Goal: Information Seeking & Learning: Find contact information

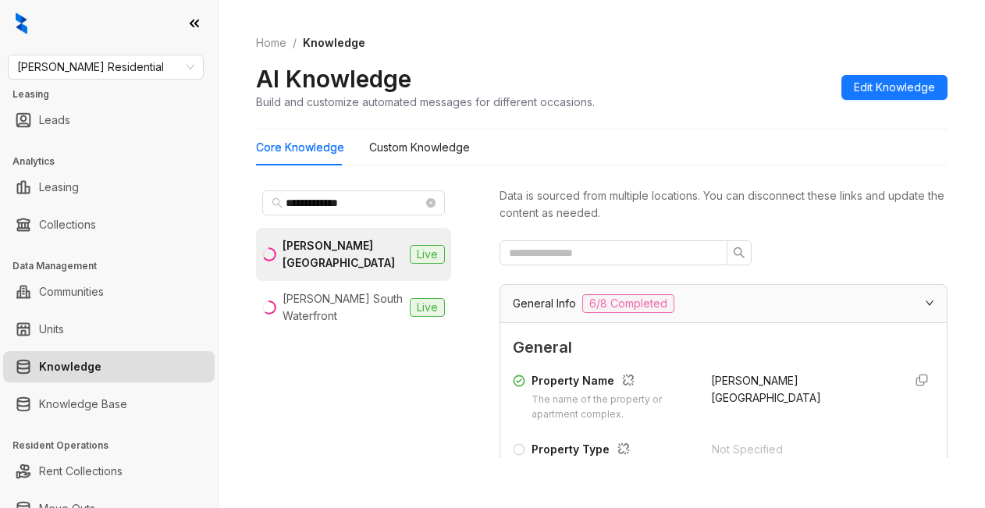
scroll to position [390, 0]
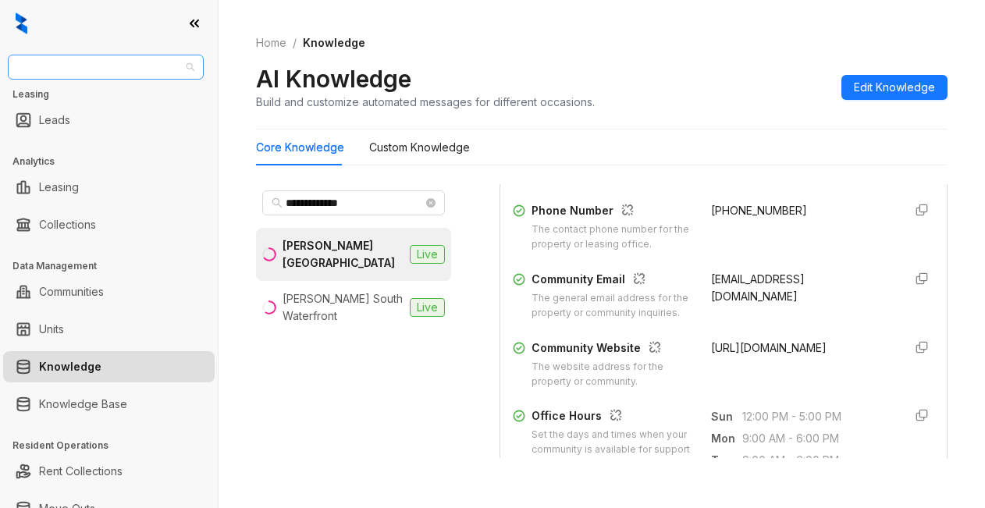
click at [126, 77] on span "[PERSON_NAME] Residential" at bounding box center [105, 66] width 177 height 23
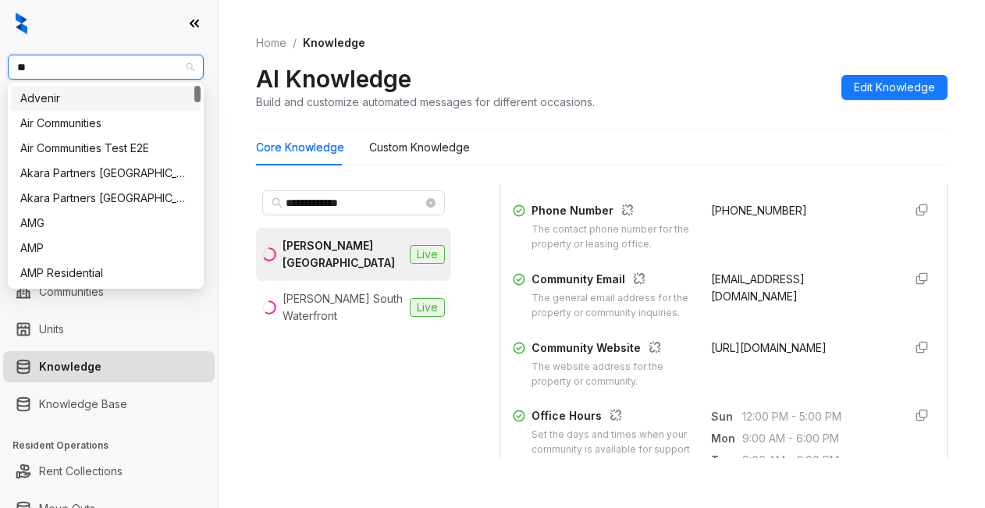
type input "***"
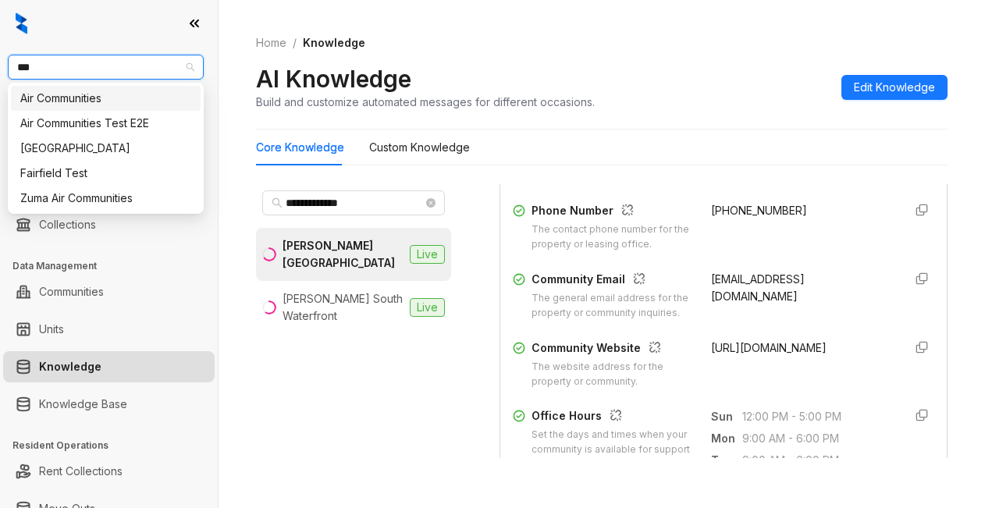
drag, startPoint x: 48, startPoint y: 92, endPoint x: 51, endPoint y: 80, distance: 12.1
click at [50, 91] on div "Air Communities" at bounding box center [105, 98] width 171 height 17
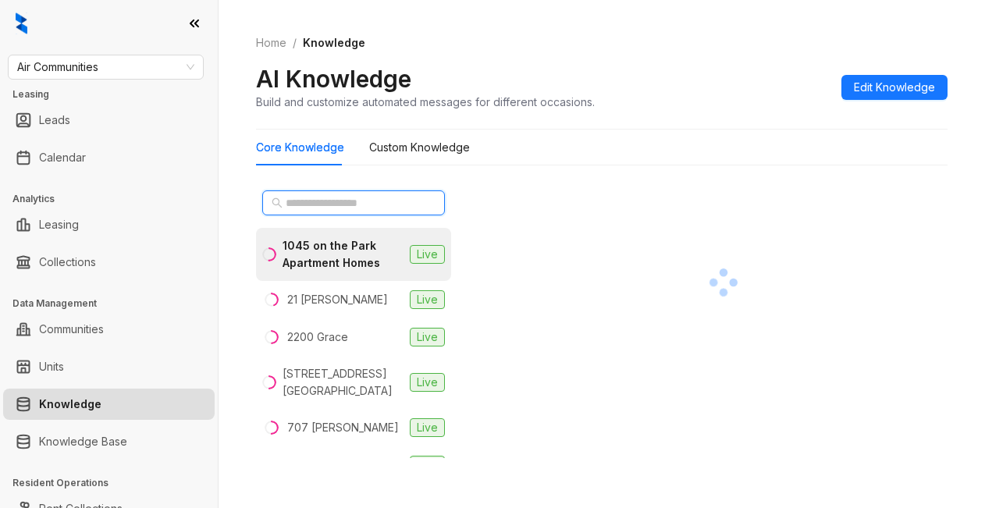
click at [321, 200] on input "text" at bounding box center [354, 202] width 137 height 17
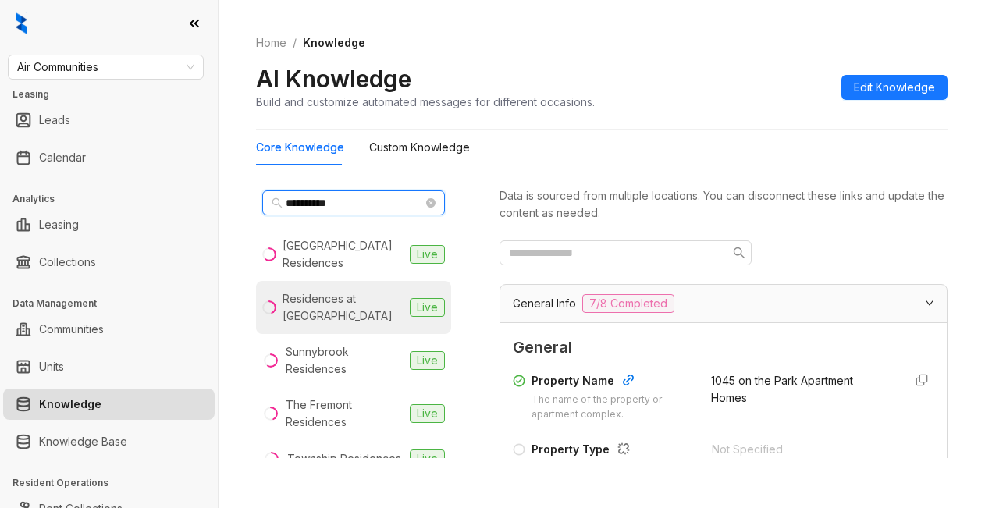
type input "**********"
click at [317, 306] on div "Residences at [GEOGRAPHIC_DATA]" at bounding box center [342, 307] width 121 height 34
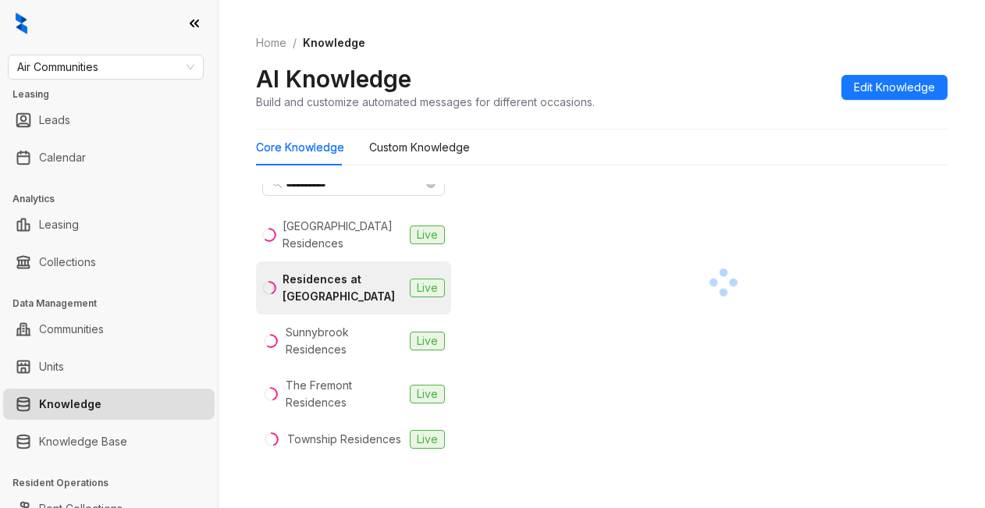
scroll to position [52, 0]
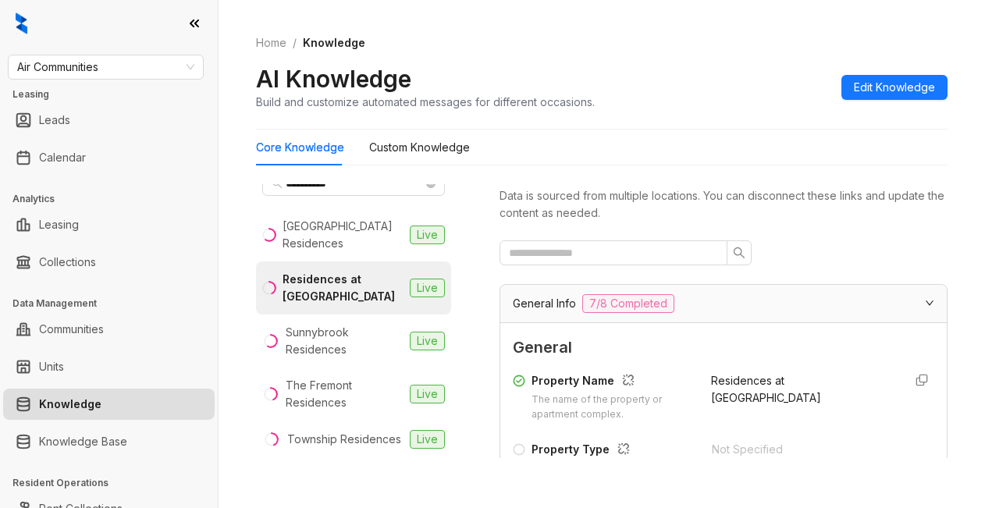
click at [715, 66] on div "Home / Knowledge AI Knowledge Build and customize automated messages for differ…" at bounding box center [601, 73] width 691 height 114
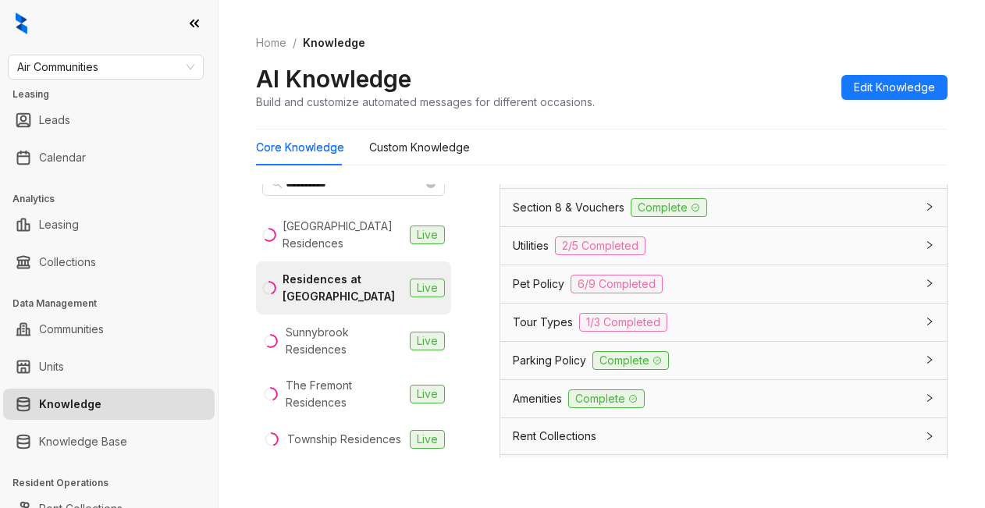
scroll to position [1170, 0]
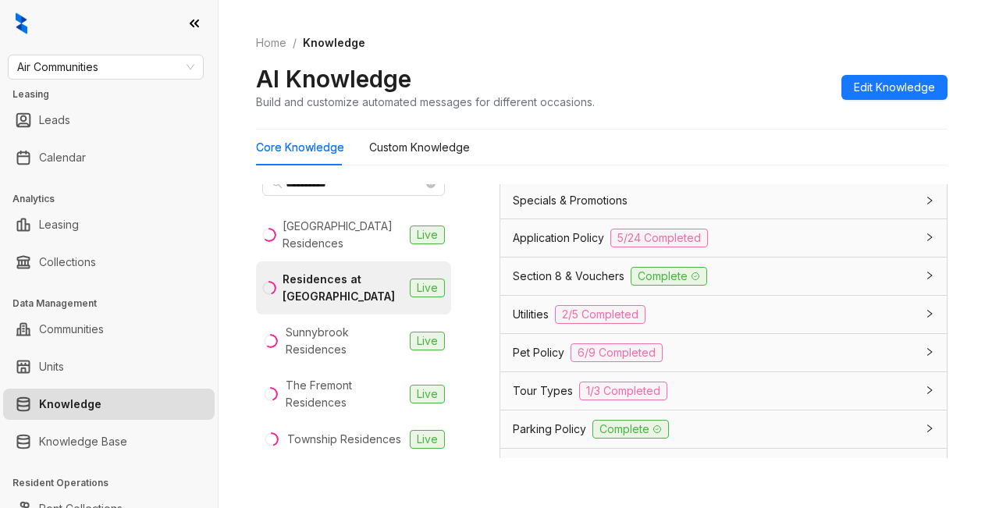
click at [541, 285] on span "Section 8 & Vouchers" at bounding box center [569, 276] width 112 height 17
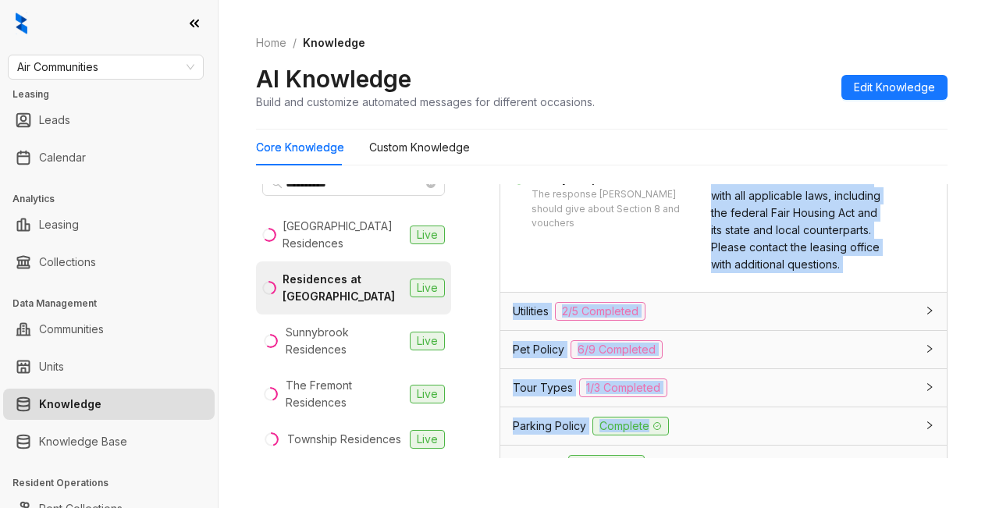
scroll to position [1527, 0]
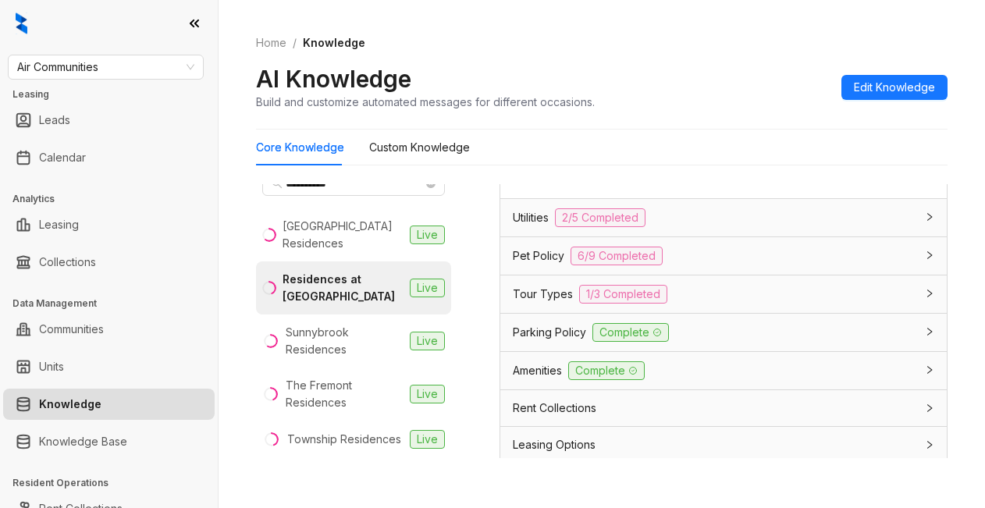
drag, startPoint x: 693, startPoint y: 329, endPoint x: 834, endPoint y: 261, distance: 156.7
click at [834, 197] on div "General Trigger Keywords Keywords that trigger this response Section 8, Voucher…" at bounding box center [723, 68] width 446 height 258
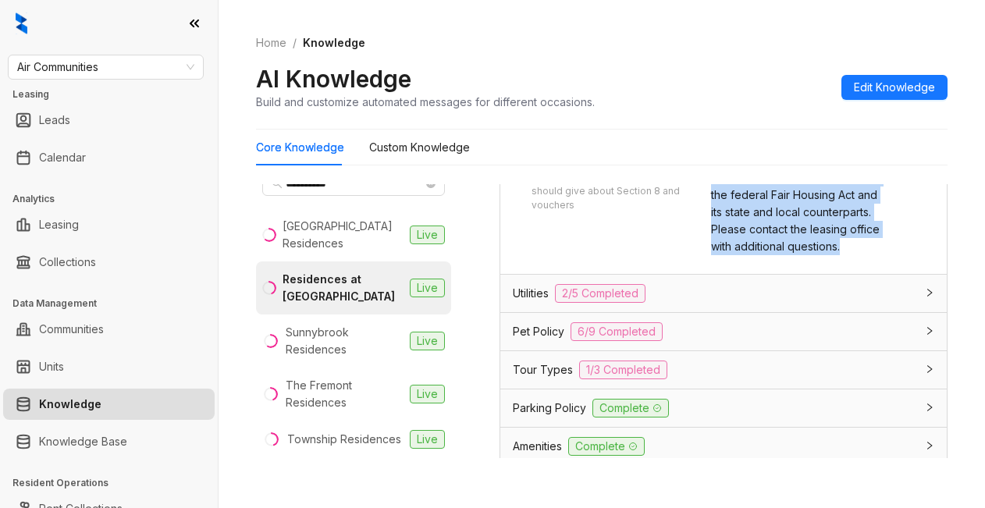
scroll to position [1449, 0]
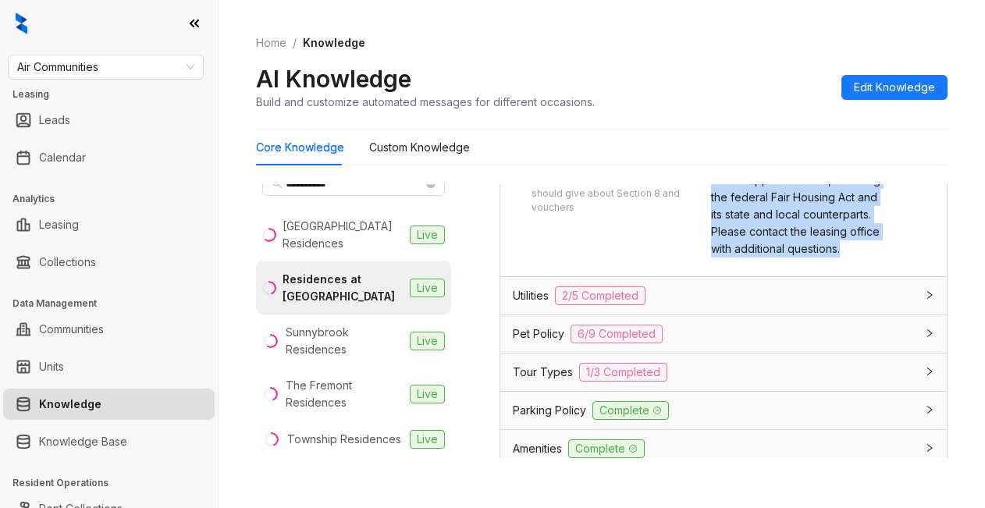
copy span "We do business in accordance with all applicable laws, including the federal Fa…"
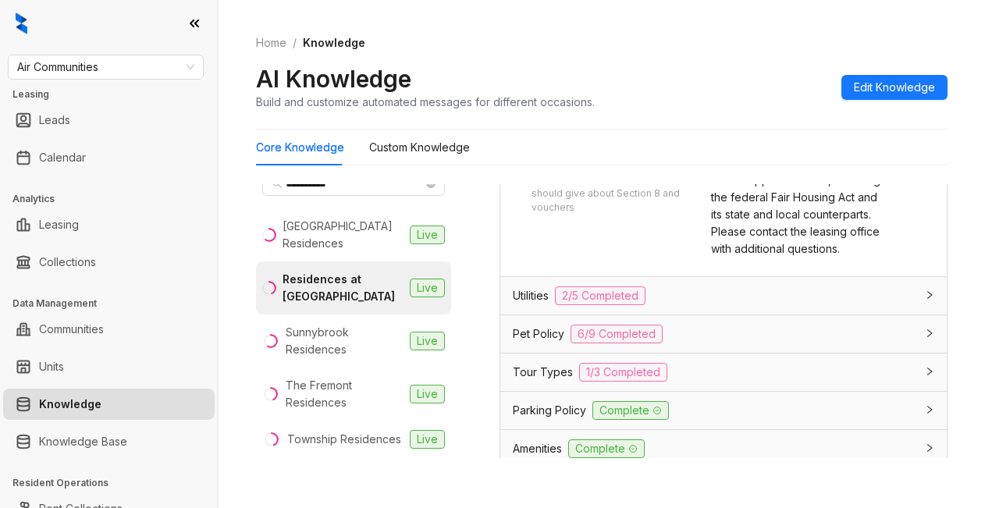
click at [761, 66] on div "AI Knowledge Build and customize automated messages for different occasions. Ed…" at bounding box center [601, 87] width 691 height 46
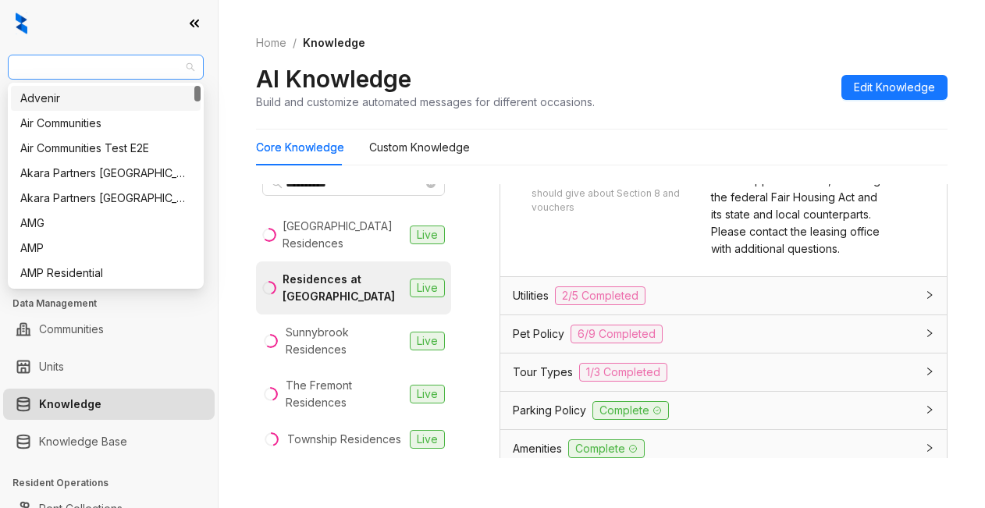
click at [115, 68] on span "Air Communities" at bounding box center [105, 66] width 177 height 23
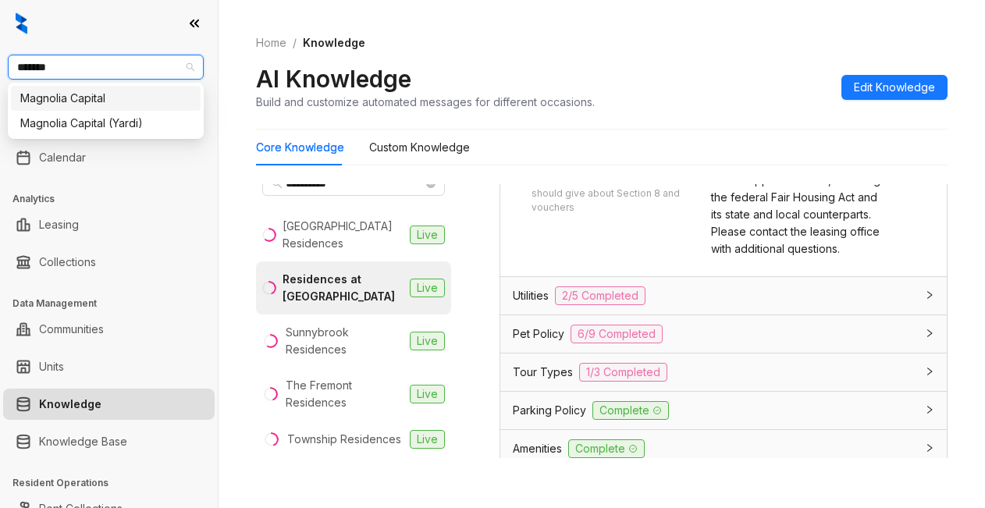
type input "********"
click at [23, 100] on div "Magnolia Capital" at bounding box center [105, 98] width 171 height 17
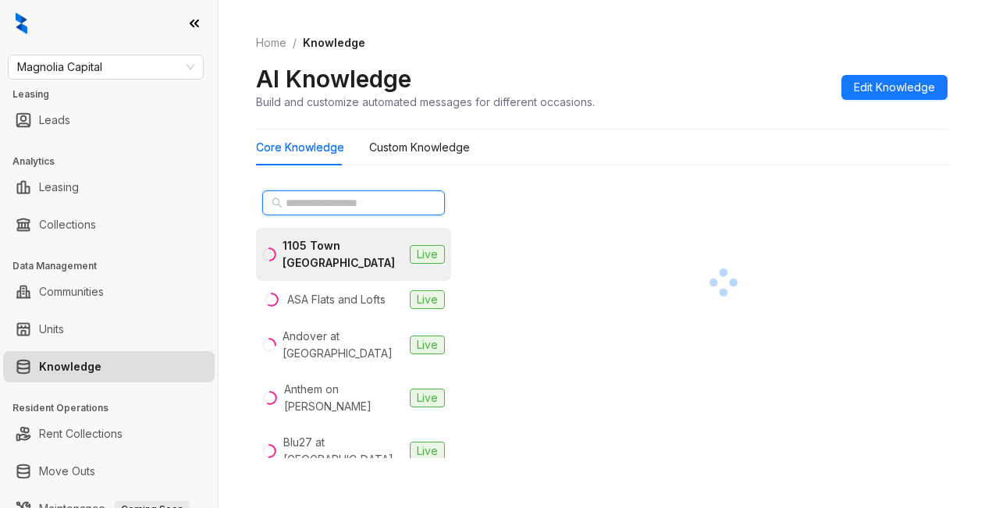
click at [350, 197] on span at bounding box center [353, 202] width 183 height 25
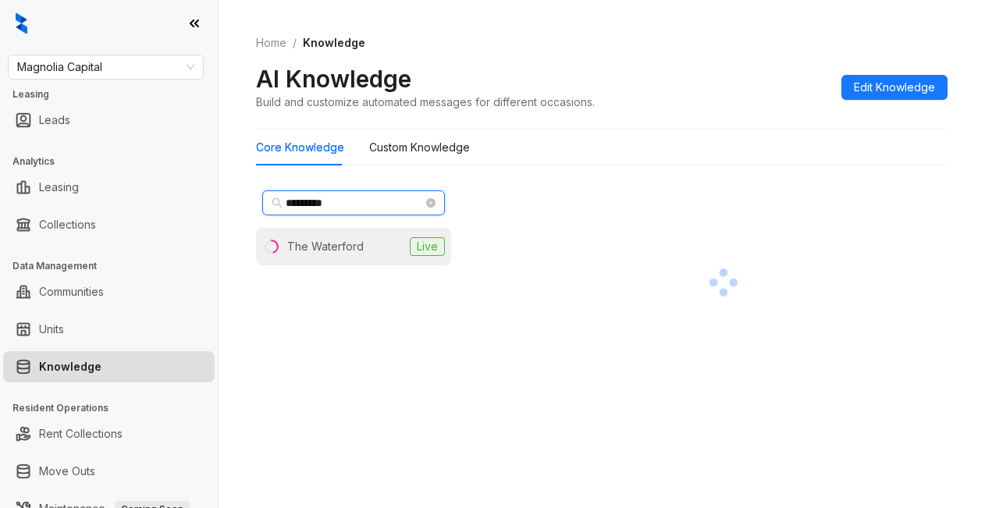
type input "*********"
click at [307, 255] on li "The Waterford Live" at bounding box center [353, 246] width 195 height 37
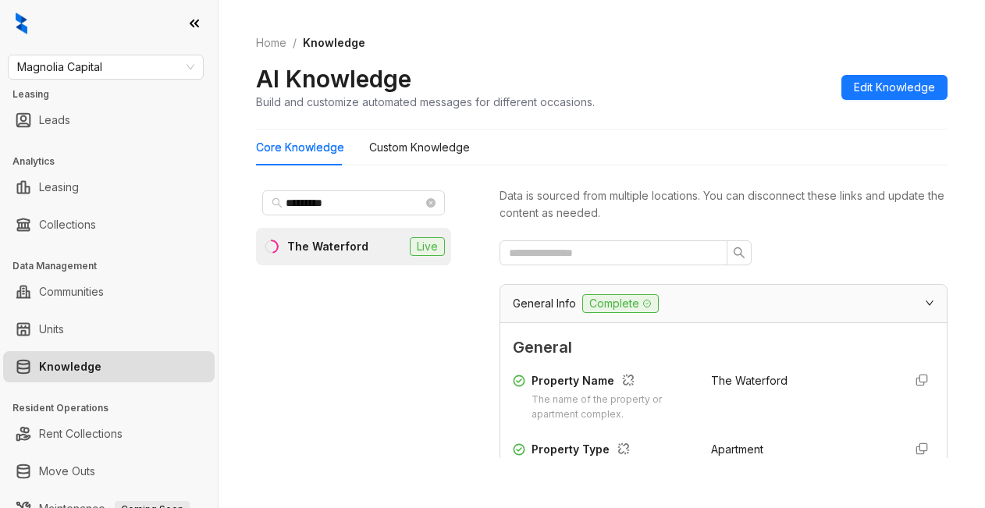
click at [747, 346] on span "General" at bounding box center [723, 347] width 421 height 24
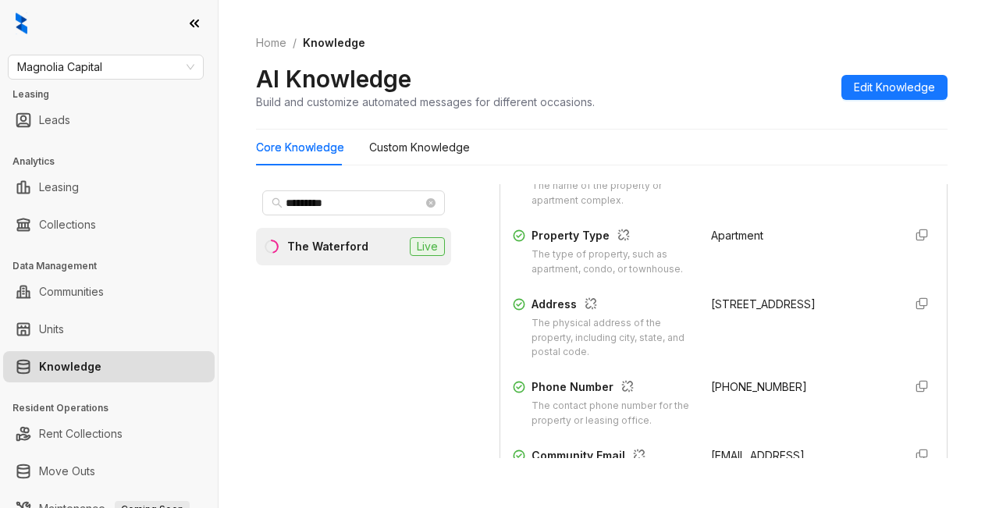
scroll to position [234, 0]
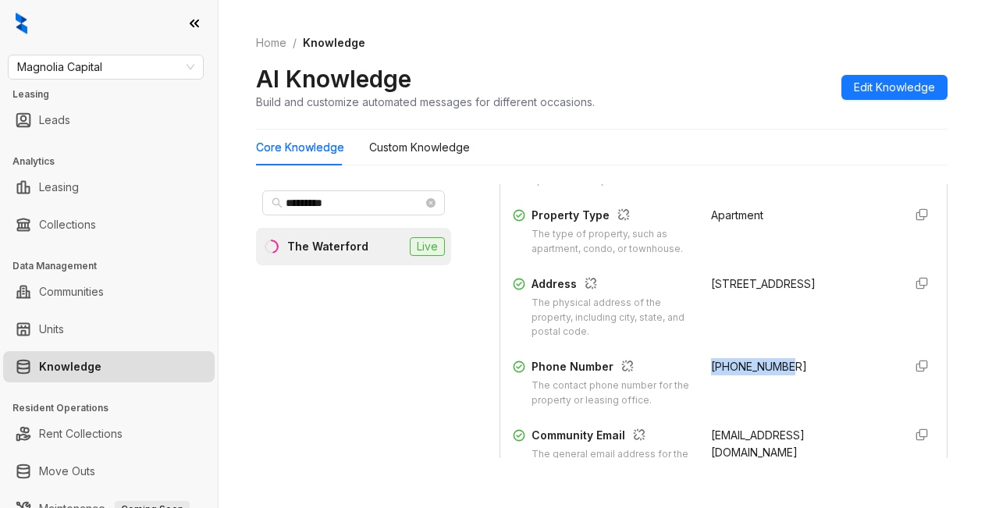
drag, startPoint x: 690, startPoint y: 374, endPoint x: 756, endPoint y: 377, distance: 66.4
click at [786, 378] on div "Phone Number The contact phone number for the property or leasing office. +1919…" at bounding box center [723, 383] width 421 height 50
copy span "+19197260613"
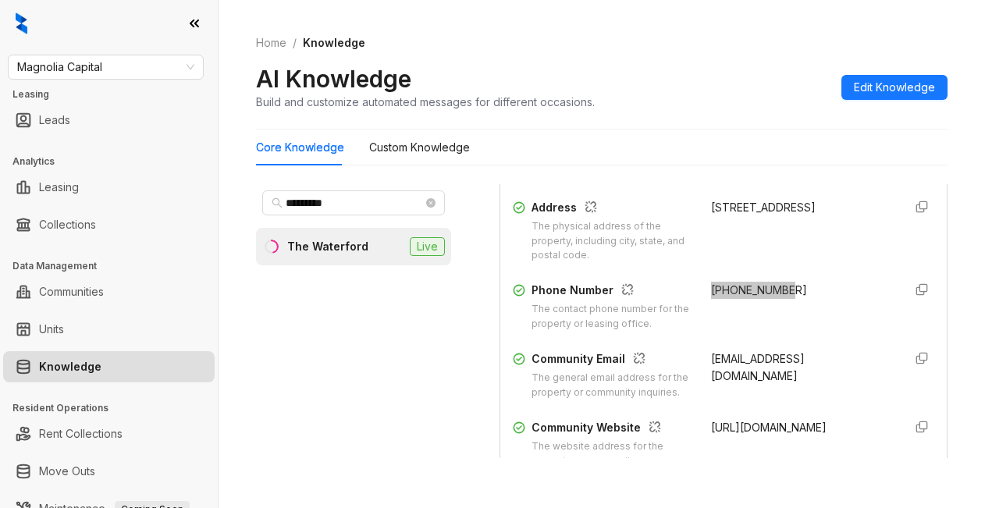
scroll to position [312, 0]
drag, startPoint x: 816, startPoint y: 399, endPoint x: 809, endPoint y: 392, distance: 9.9
click at [815, 396] on div "waterfordteam@STYLresidential.com" at bounding box center [800, 374] width 179 height 50
drag, startPoint x: 686, startPoint y: 365, endPoint x: 728, endPoint y: 387, distance: 47.5
click at [734, 390] on div "Community Email The general email address for the property or community inquiri…" at bounding box center [723, 374] width 421 height 50
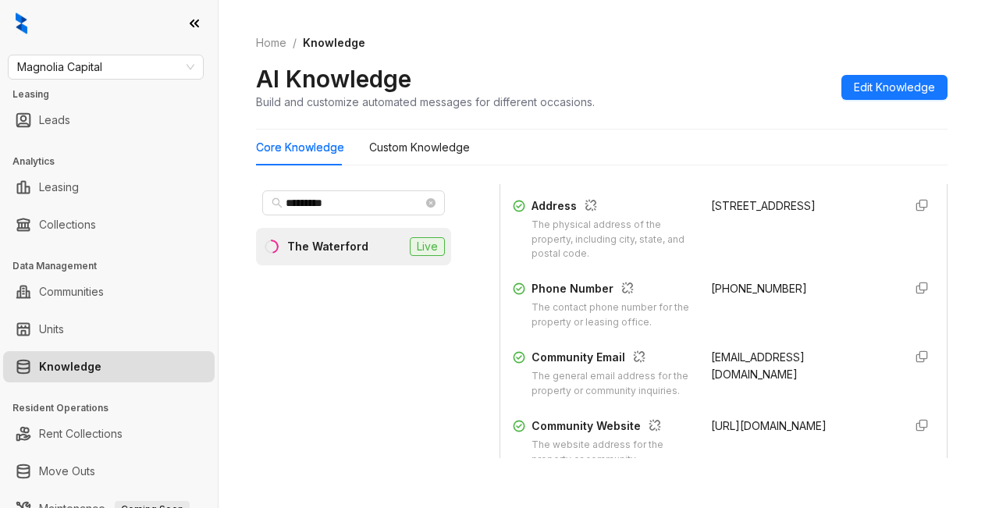
copy span "waterfordteam@STYLresidential.com"
click at [807, 133] on div "Core Knowledge Custom Knowledge" at bounding box center [601, 148] width 691 height 36
click at [128, 68] on span "Magnolia Capital" at bounding box center [105, 66] width 177 height 23
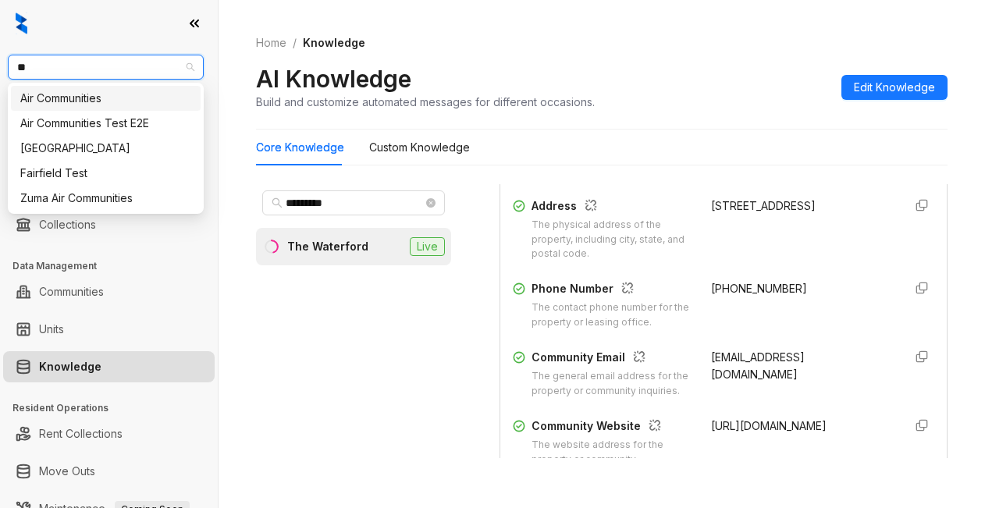
type input "***"
click at [122, 101] on div "Air Communities" at bounding box center [105, 98] width 171 height 17
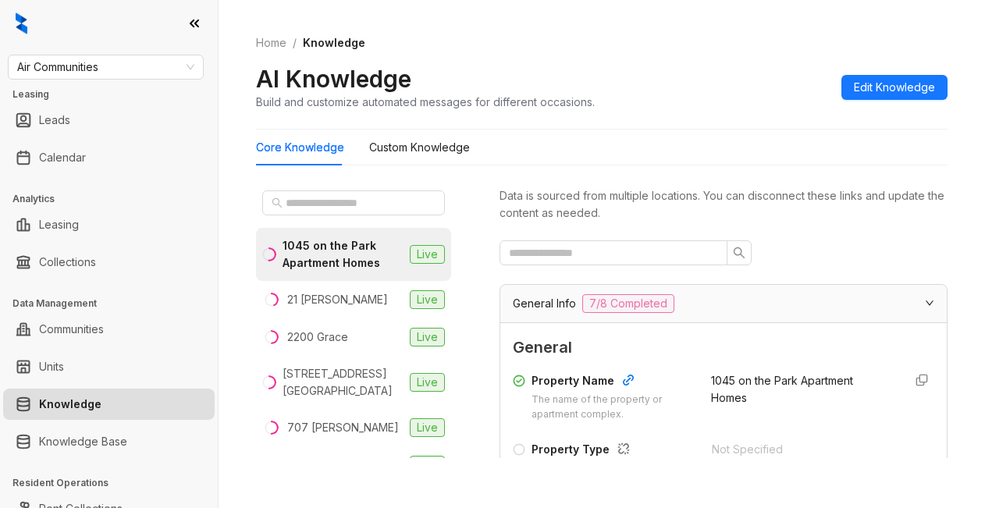
click at [726, 89] on div "AI Knowledge Build and customize automated messages for different occasions. Ed…" at bounding box center [601, 87] width 691 height 46
click at [740, 309] on div "General Info 7/8 Completed" at bounding box center [714, 303] width 403 height 19
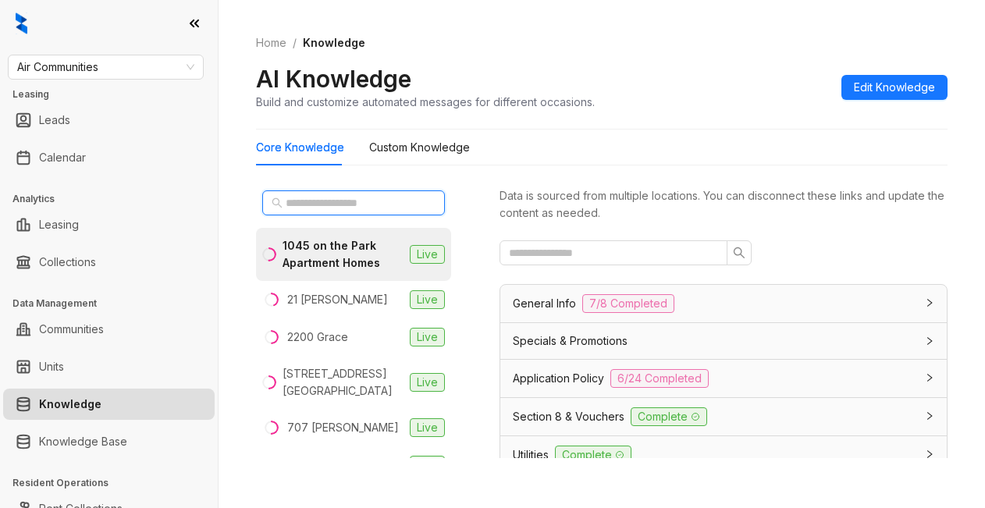
click at [317, 201] on input "text" at bounding box center [354, 202] width 137 height 17
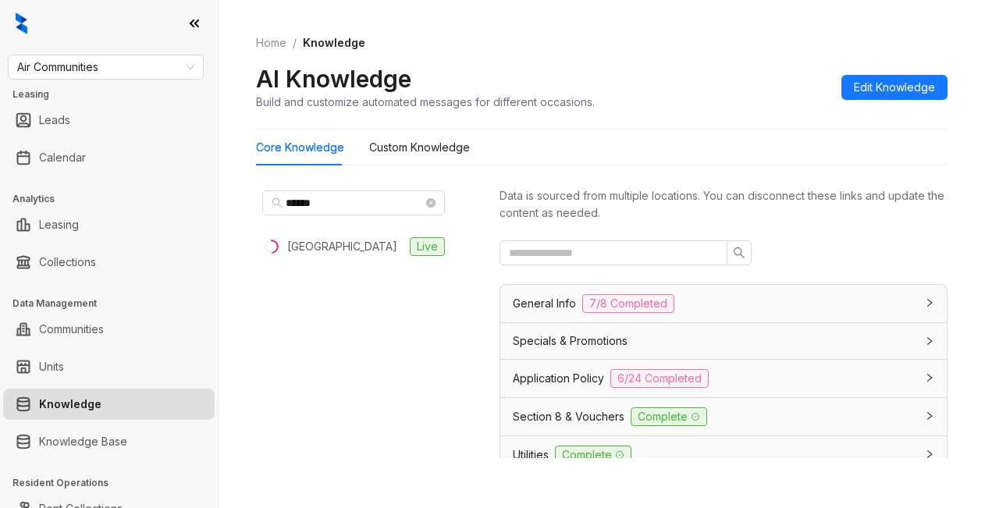
drag, startPoint x: 349, startPoint y: 245, endPoint x: 350, endPoint y: 225, distance: 20.3
click at [348, 245] on div "Lincoln Place" at bounding box center [342, 246] width 110 height 17
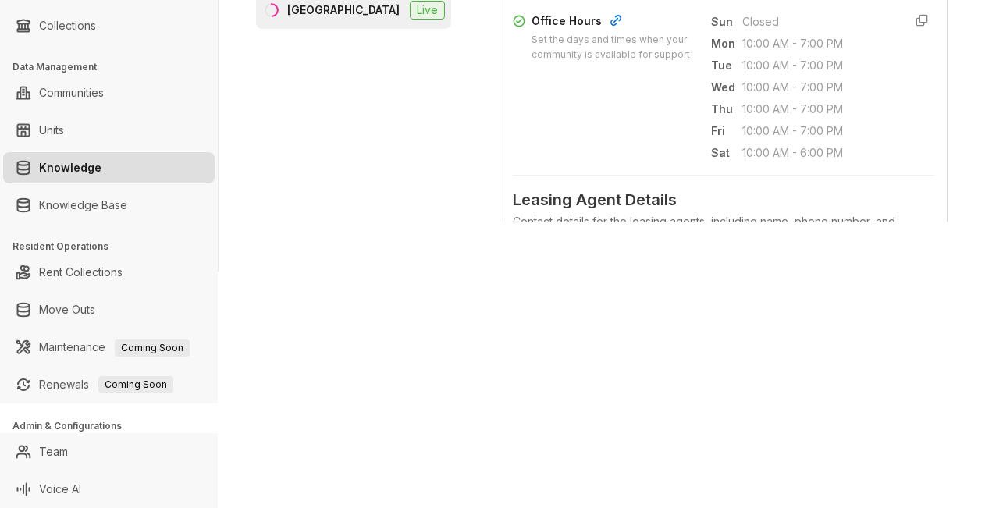
scroll to position [546, 0]
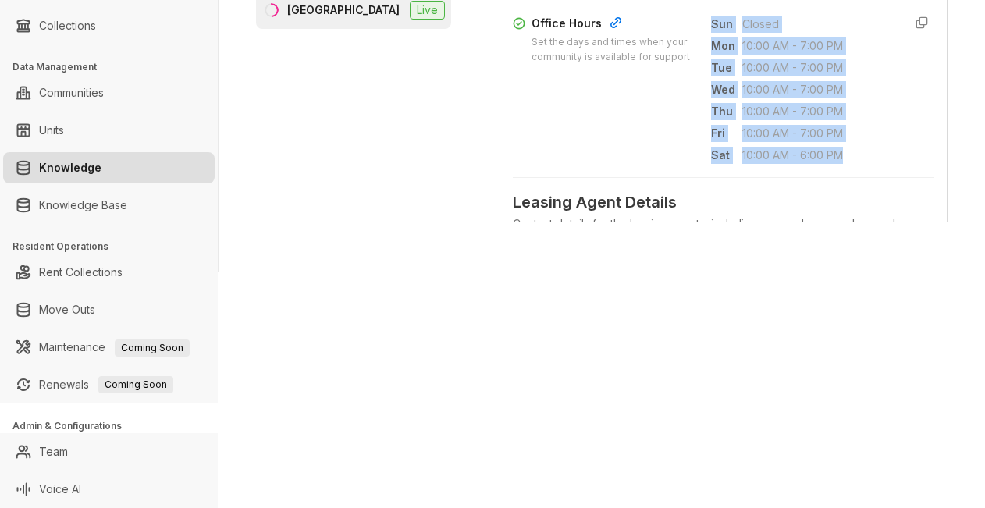
drag, startPoint x: 693, startPoint y: 56, endPoint x: 834, endPoint y: 169, distance: 180.4
click at [846, 165] on div "Sun Closed Mon 10:00 AM - 7:00 PM Tue 10:00 AM - 7:00 PM Wed 10:00 AM - 7:00 PM…" at bounding box center [800, 90] width 179 height 150
copy div "Sun Closed Mon 10:00 AM - 7:00 PM Tue 10:00 AM - 7:00 PM Wed 10:00 AM - 7:00 PM…"
drag, startPoint x: 787, startPoint y: 338, endPoint x: 793, endPoint y: 332, distance: 8.3
click at [790, 335] on div "Air Communities Leasing Leads Calendar Analytics Leasing Collections Data Manag…" at bounding box center [492, 254] width 985 height 508
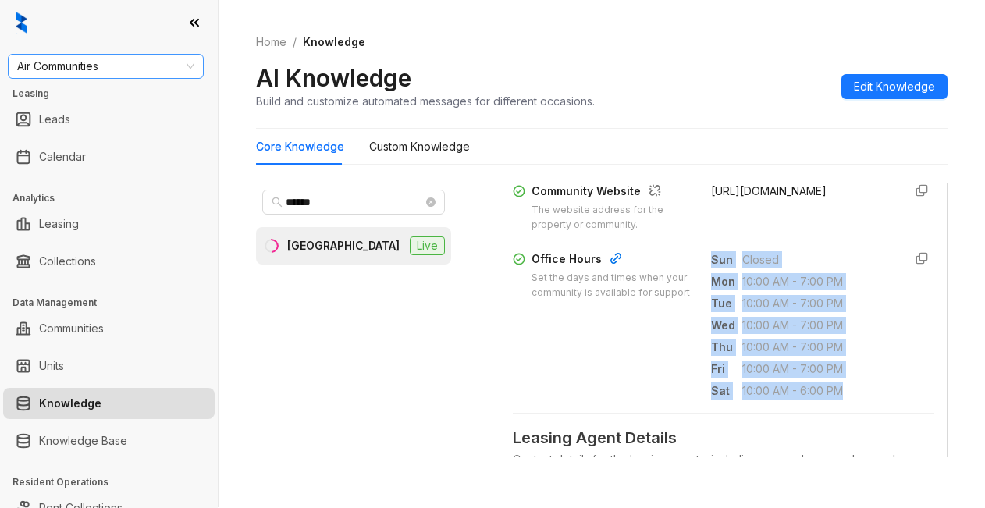
scroll to position [0, 0]
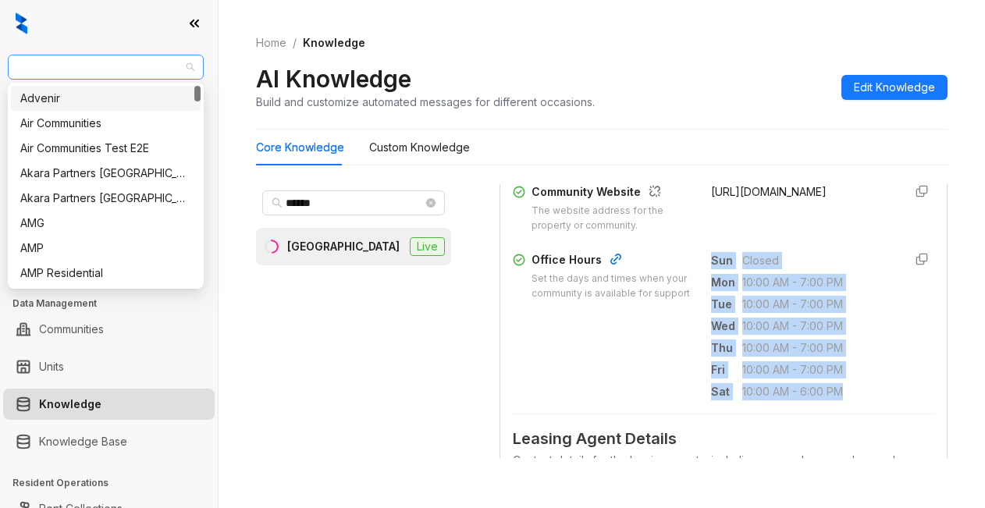
drag, startPoint x: 130, startPoint y: 69, endPoint x: 9, endPoint y: 78, distance: 121.2
click at [9, 78] on div "Air Communities" at bounding box center [106, 67] width 196 height 25
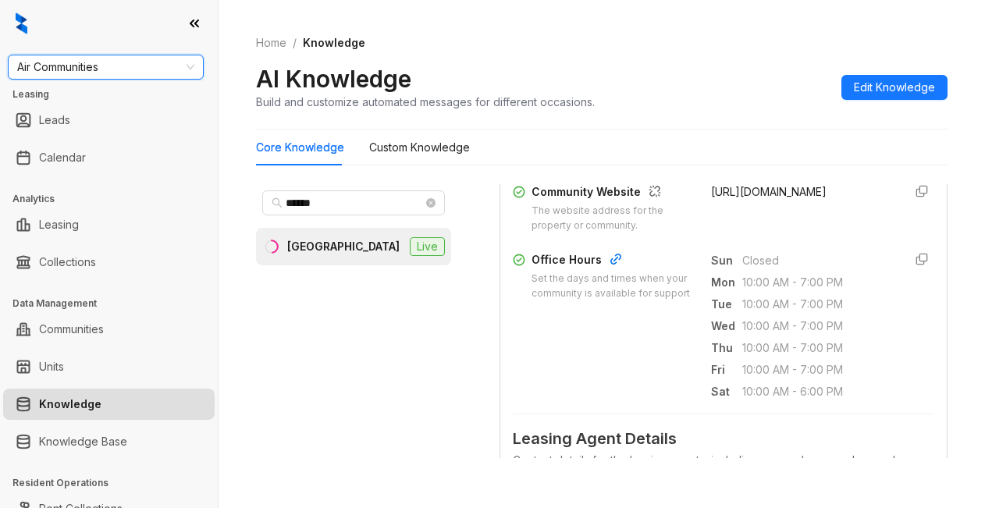
click at [63, 66] on span "Air Communities" at bounding box center [105, 66] width 177 height 23
click at [327, 202] on input "******" at bounding box center [354, 202] width 137 height 17
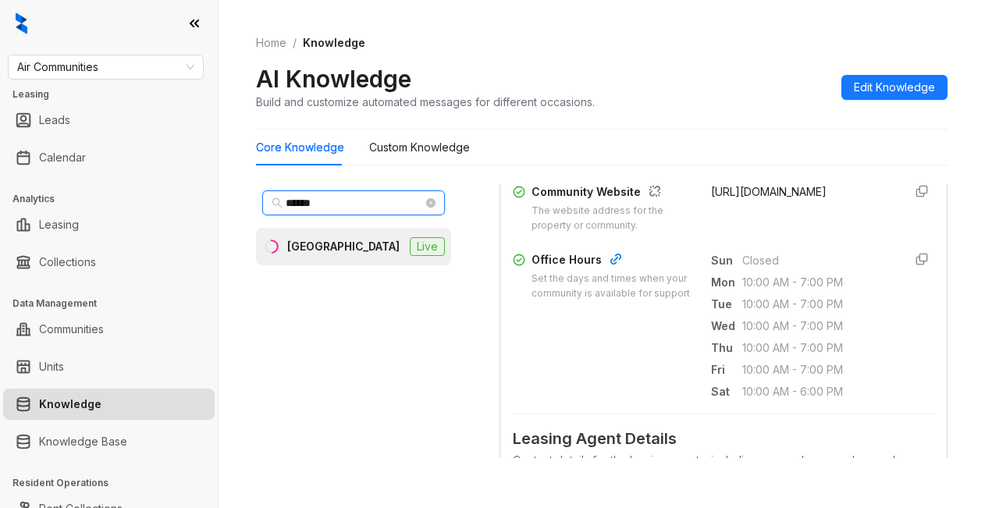
drag, startPoint x: 325, startPoint y: 198, endPoint x: 261, endPoint y: 188, distance: 65.5
click at [268, 198] on span "******" at bounding box center [353, 202] width 183 height 25
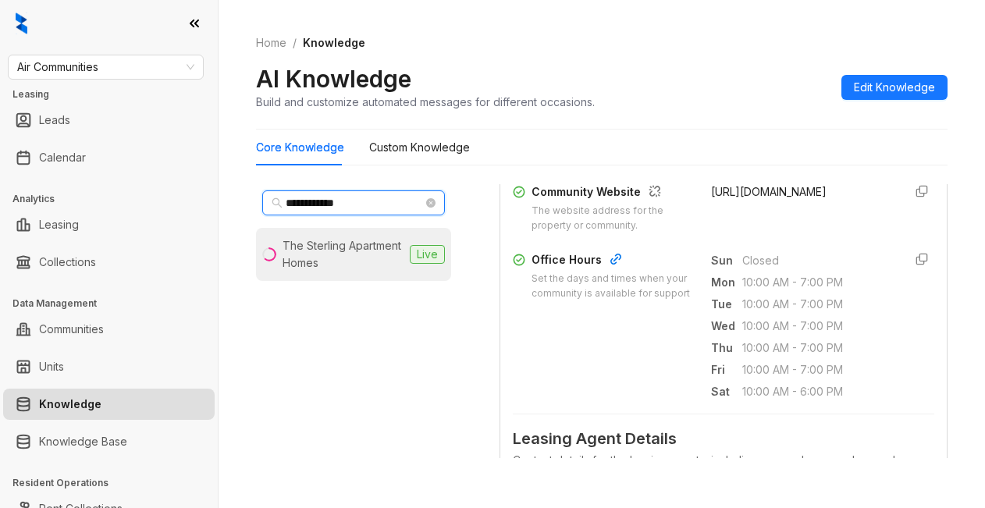
type input "**********"
click at [296, 247] on div "The Sterling Apartment Homes" at bounding box center [342, 254] width 121 height 34
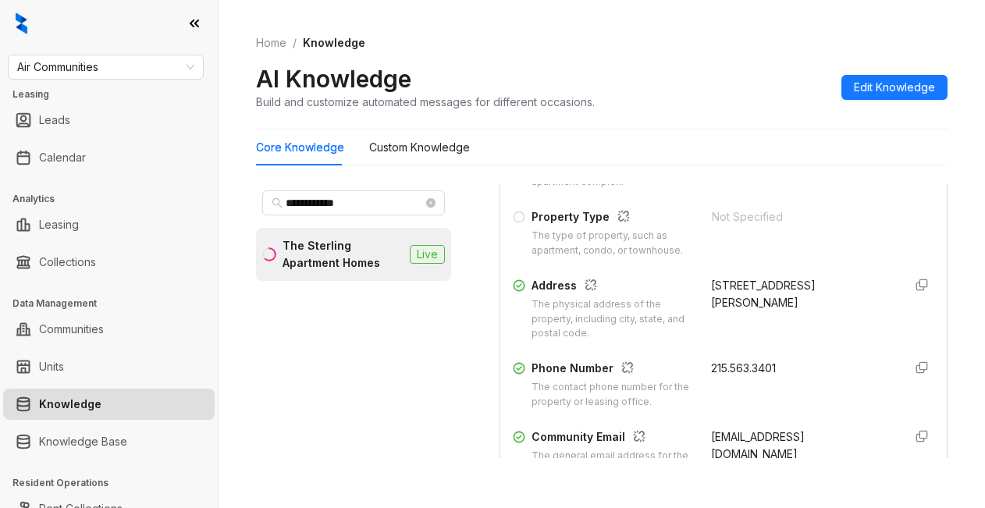
scroll to position [234, 0]
click at [601, 156] on div "Core Knowledge Custom Knowledge" at bounding box center [601, 148] width 691 height 36
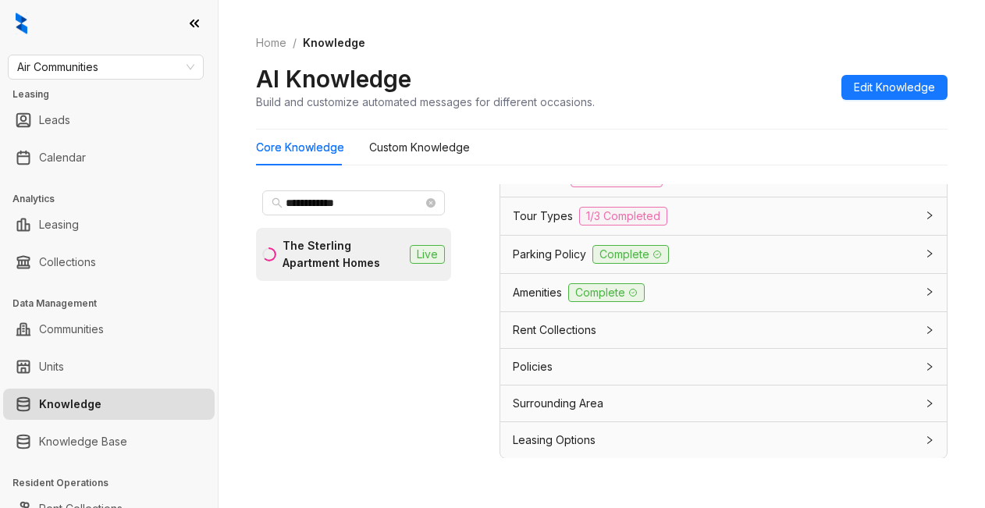
scroll to position [1404, 0]
click at [558, 442] on span "Leasing Options" at bounding box center [554, 439] width 83 height 17
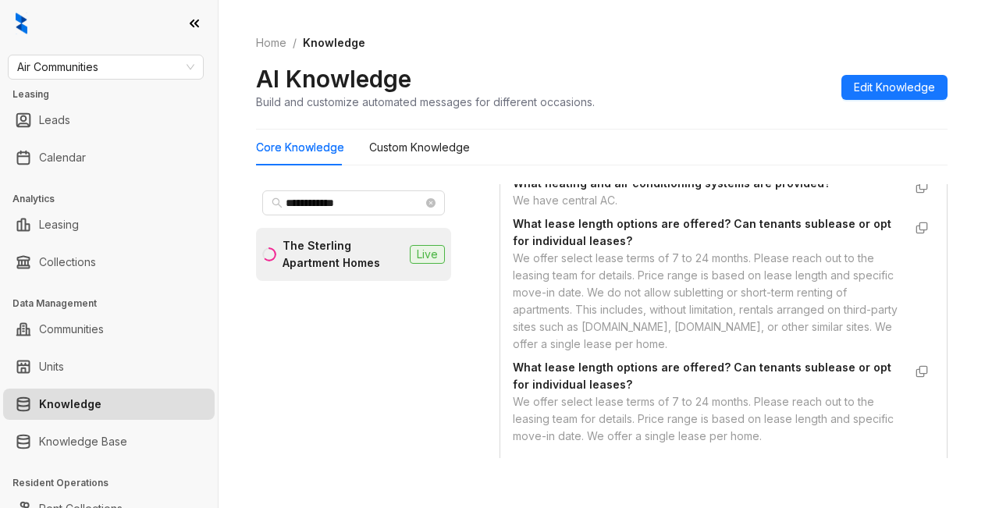
scroll to position [2028, 0]
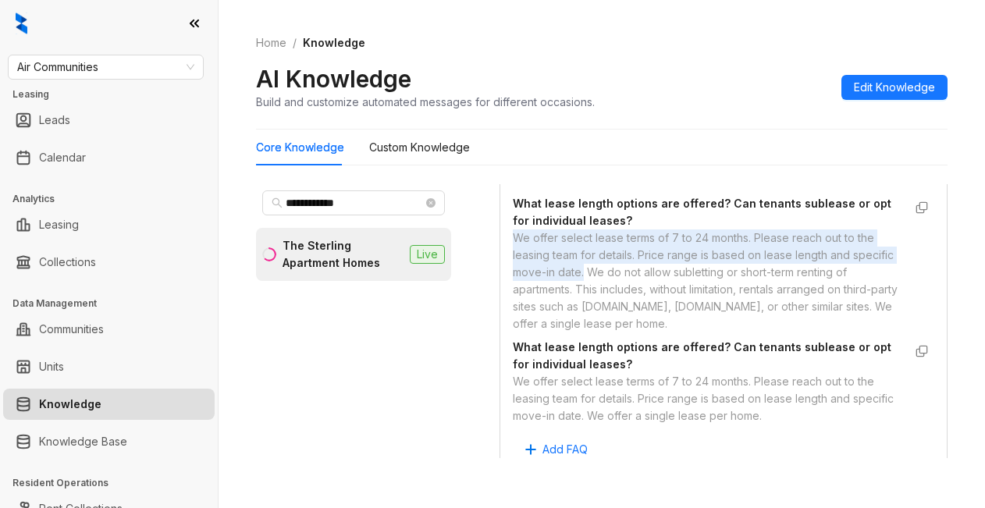
drag, startPoint x: 513, startPoint y: 282, endPoint x: 620, endPoint y: 306, distance: 110.2
click at [646, 314] on div "We offer select lease terms of 7 to 24 months. Please reach out to the leasing …" at bounding box center [708, 280] width 390 height 103
copy div "We offer select lease terms of 7 to 24 months. Please reach out to the leasing …"
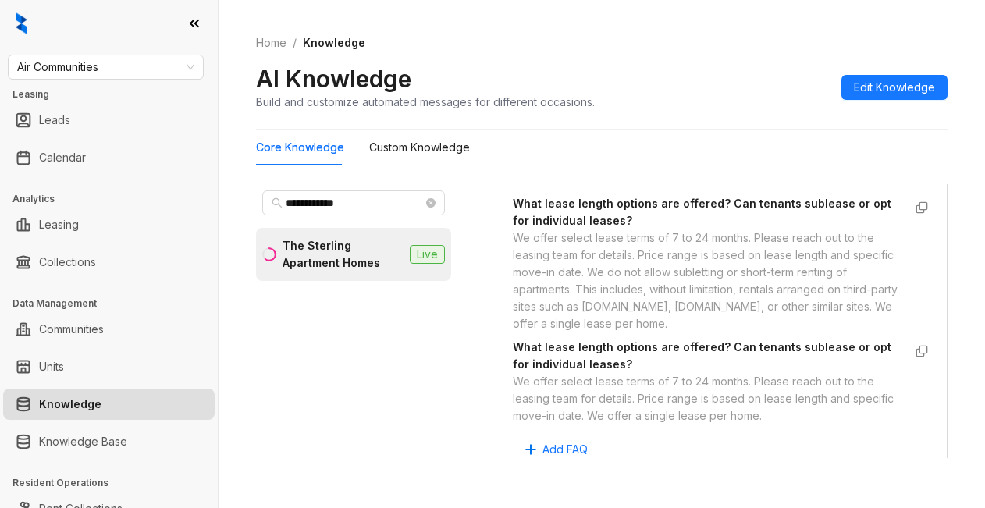
click at [532, 189] on div "We have central AC." at bounding box center [708, 180] width 390 height 17
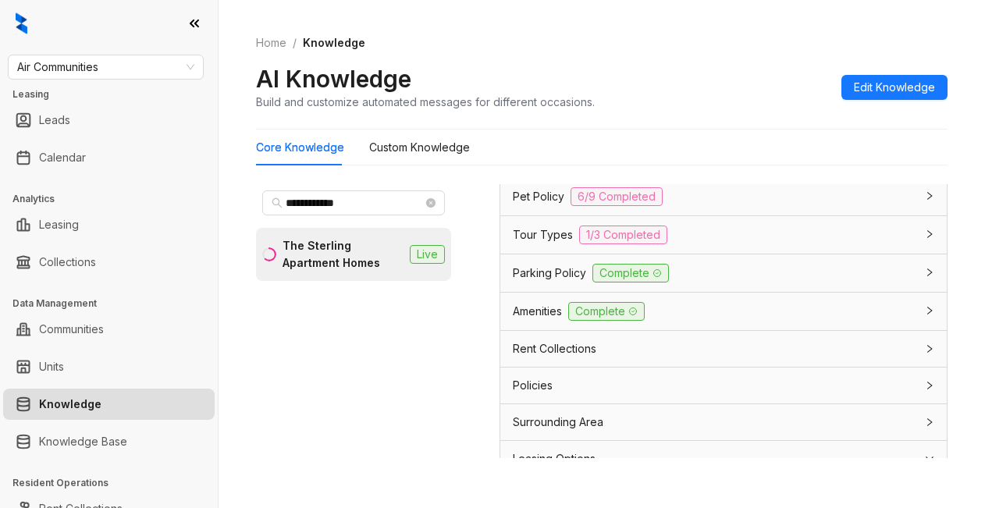
scroll to position [1326, 0]
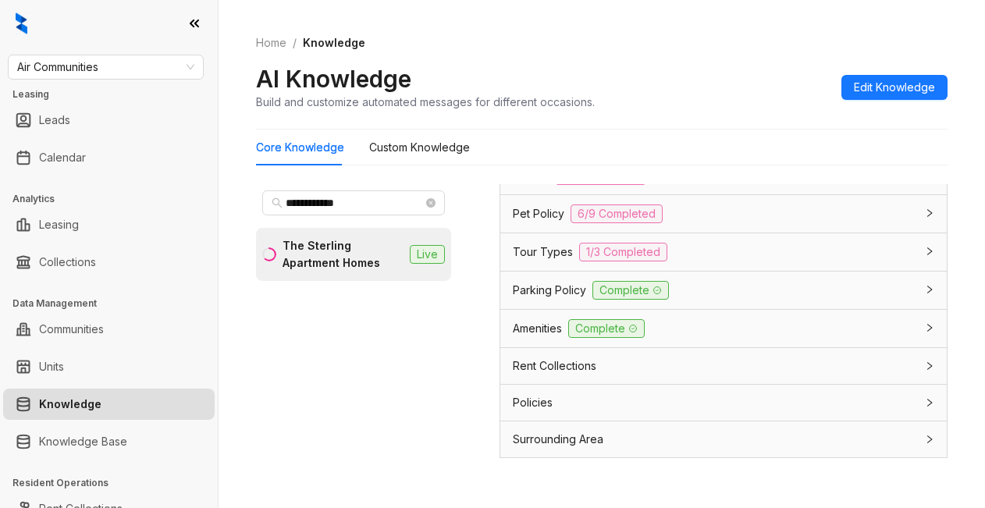
click at [539, 299] on span "Parking Policy" at bounding box center [549, 290] width 73 height 17
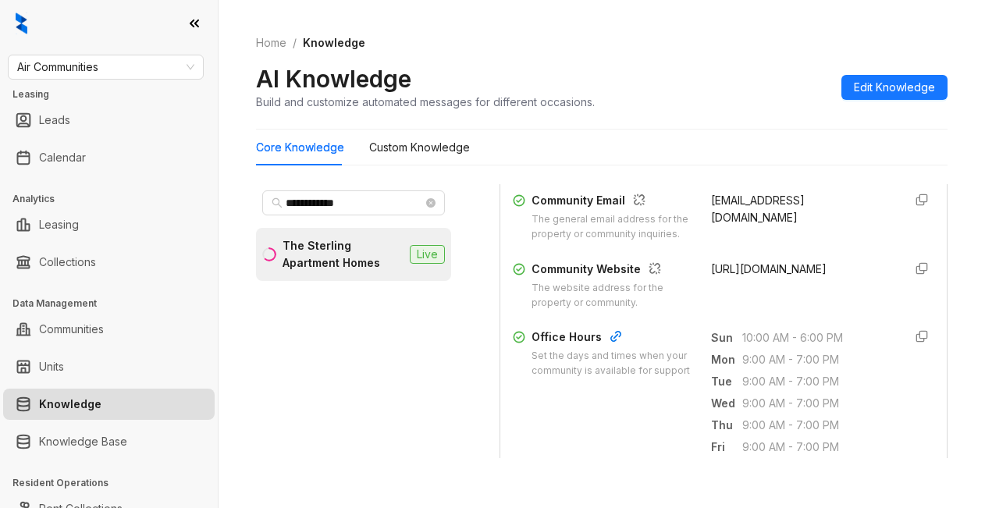
scroll to position [468, 0]
drag, startPoint x: 687, startPoint y: 300, endPoint x: 819, endPoint y: 293, distance: 132.0
click at [849, 310] on div "Community Website The website address for the property or community. http://ste…" at bounding box center [723, 286] width 421 height 50
copy span "http://sterlingapthomes.com"
click at [426, 378] on div "**********" at bounding box center [353, 321] width 195 height 274
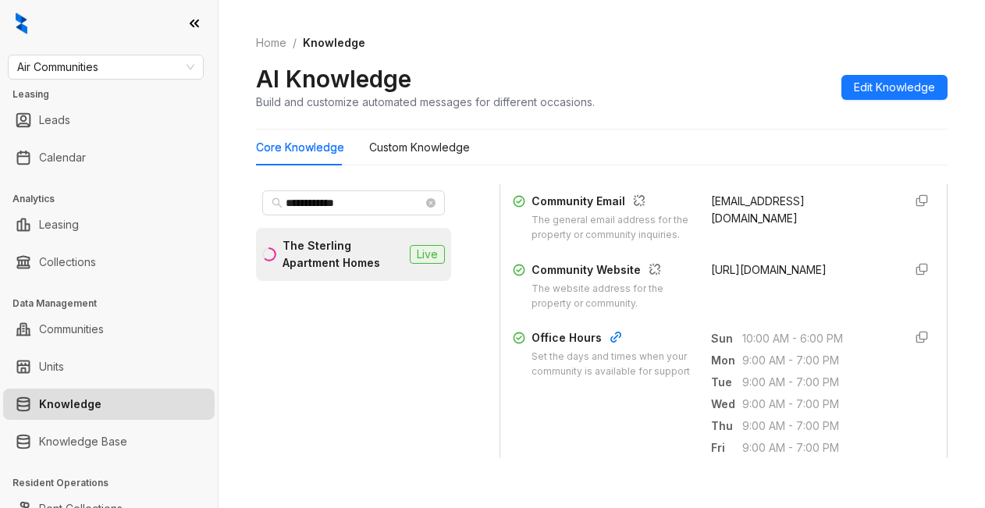
click at [753, 34] on div "Home / Knowledge AI Knowledge Build and customize automated messages for differ…" at bounding box center [601, 73] width 691 height 114
